Goal: Transaction & Acquisition: Download file/media

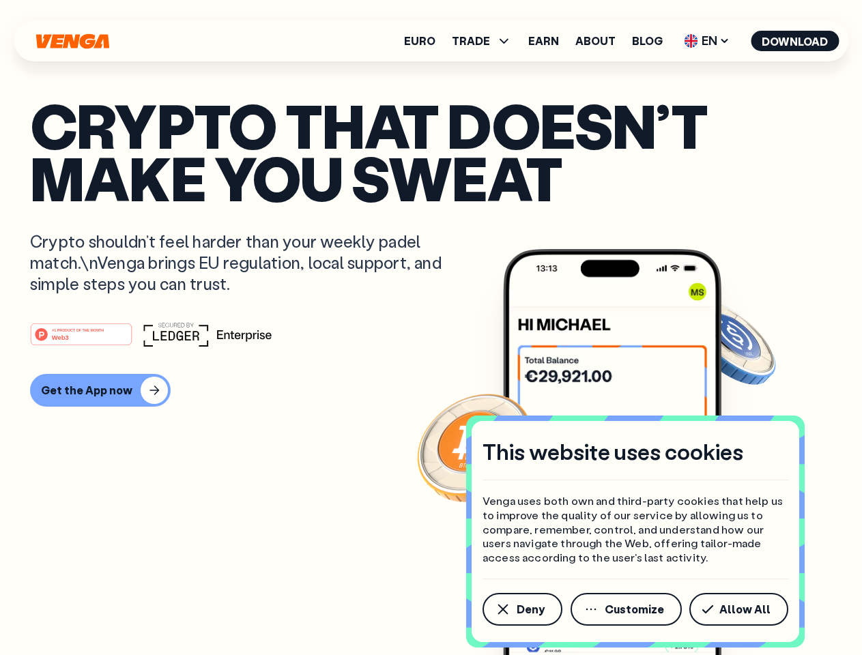
click at [430, 327] on div "#1 PRODUCT OF THE MONTH Web3" at bounding box center [430, 334] width 801 height 25
click at [521, 609] on span "Deny" at bounding box center [530, 609] width 28 height 11
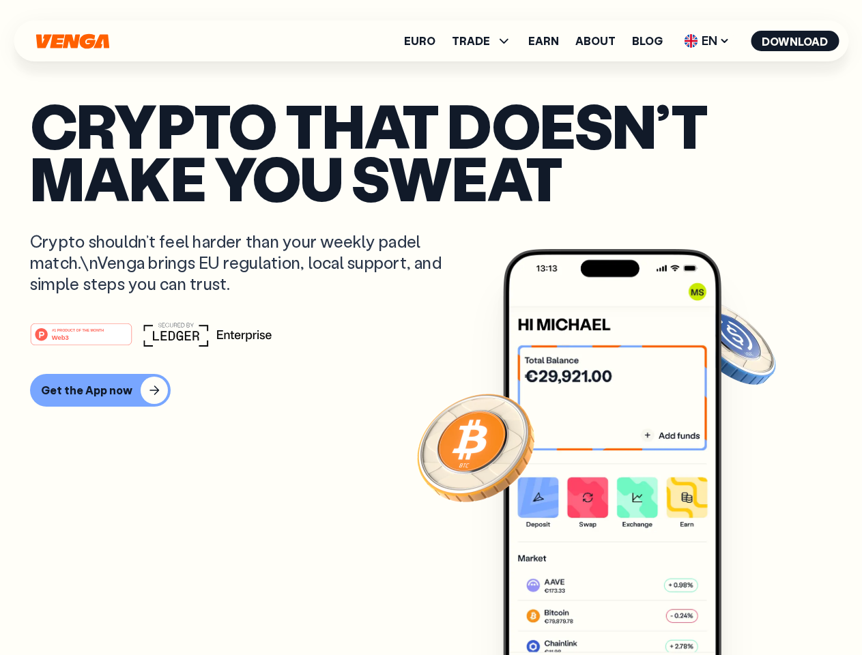
click at [627, 609] on img at bounding box center [612, 477] width 218 height 457
click at [741, 609] on article "Crypto that doesn’t make you sweat Crypto shouldn’t feel harder than your weekl…" at bounding box center [430, 355] width 801 height 512
click at [486, 41] on span "TRADE" at bounding box center [471, 40] width 38 height 11
click at [707, 41] on span "EN" at bounding box center [706, 41] width 55 height 22
click at [795, 41] on button "Download" at bounding box center [794, 41] width 88 height 20
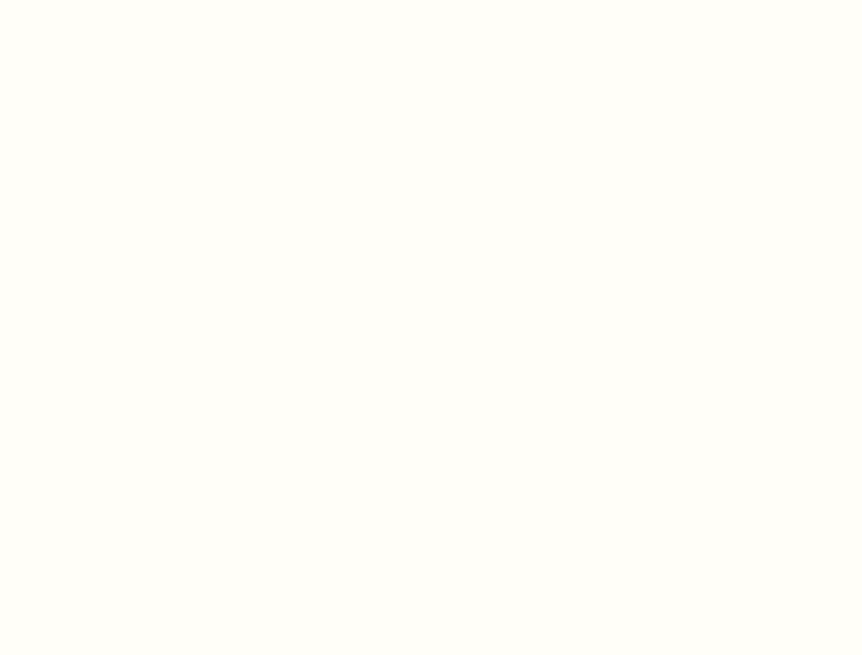
click at [430, 0] on html "This website uses cookies Venga uses both own and third-party cookies that help…" at bounding box center [431, 0] width 862 height 0
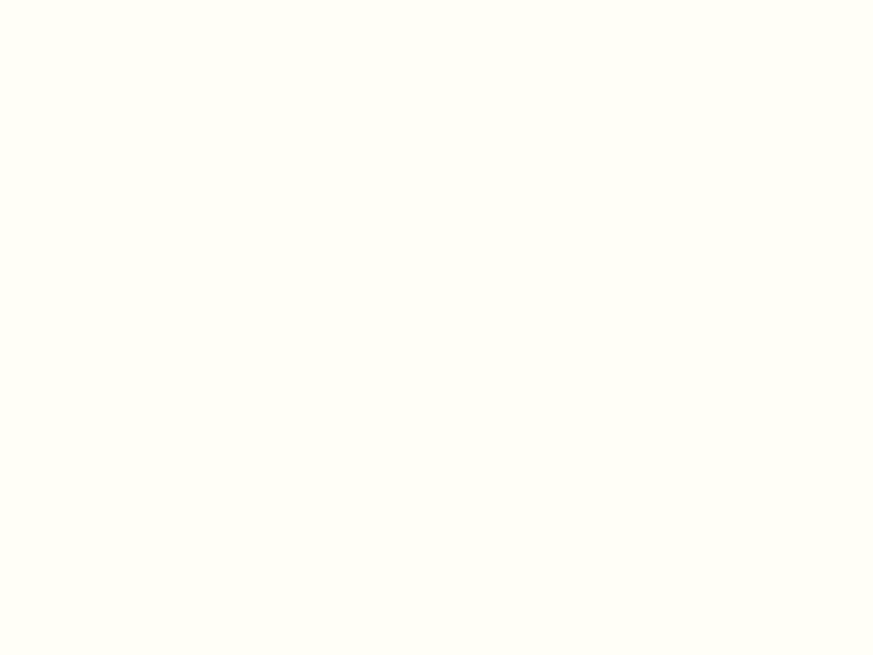
click at [98, 0] on html "This website uses cookies Venga uses both own and third-party cookies that help…" at bounding box center [436, 0] width 873 height 0
click at [83, 0] on html "This website uses cookies Venga uses both own and third-party cookies that help…" at bounding box center [436, 0] width 873 height 0
